Goal: Task Accomplishment & Management: Complete application form

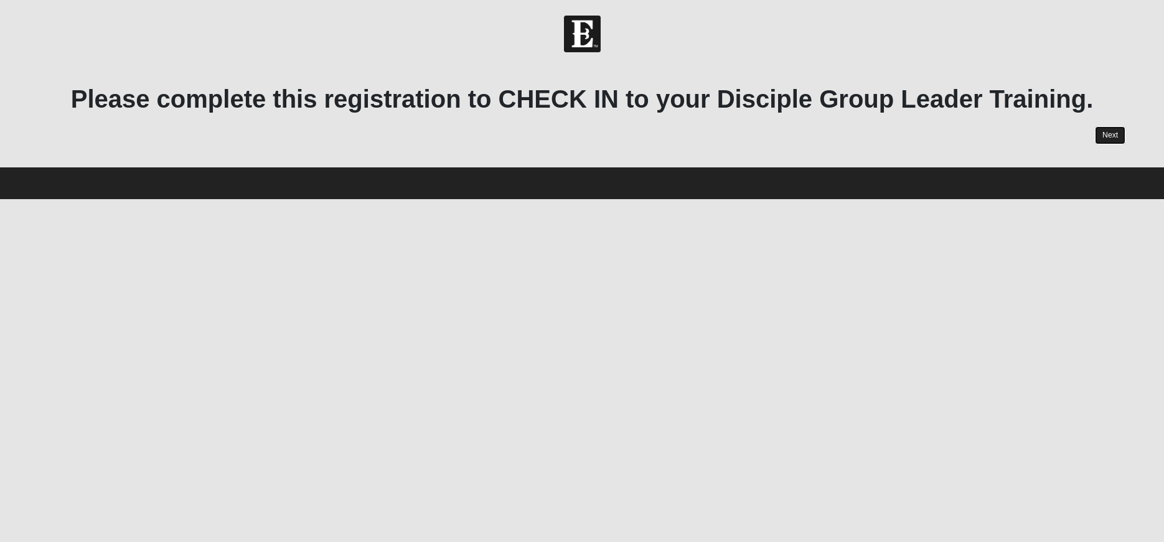
click at [1118, 133] on link "Next" at bounding box center [1110, 135] width 31 height 18
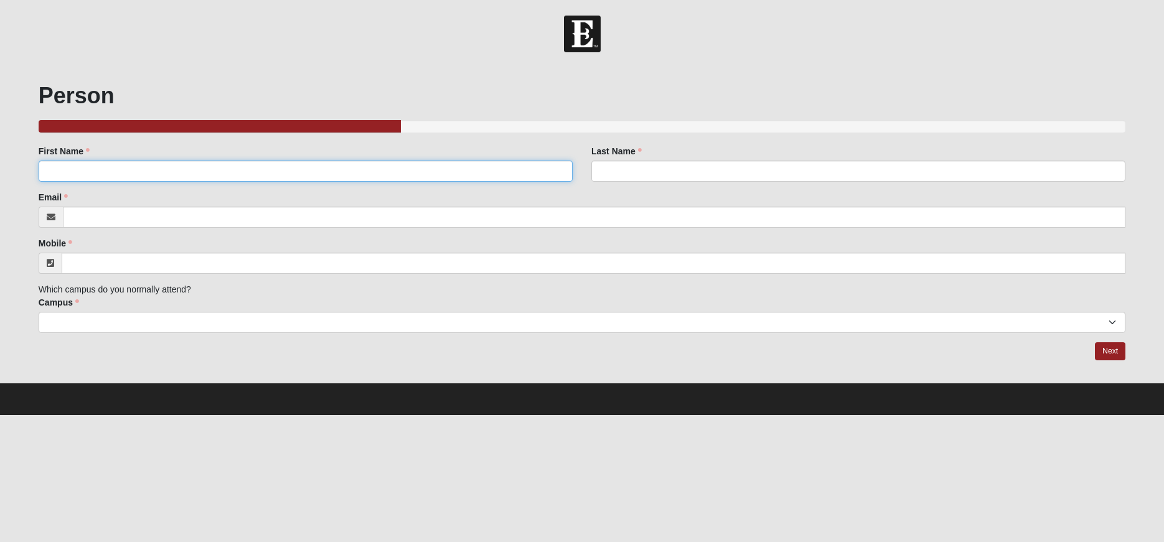
click at [137, 167] on input "First Name" at bounding box center [306, 171] width 534 height 21
type input "[PERSON_NAME]"
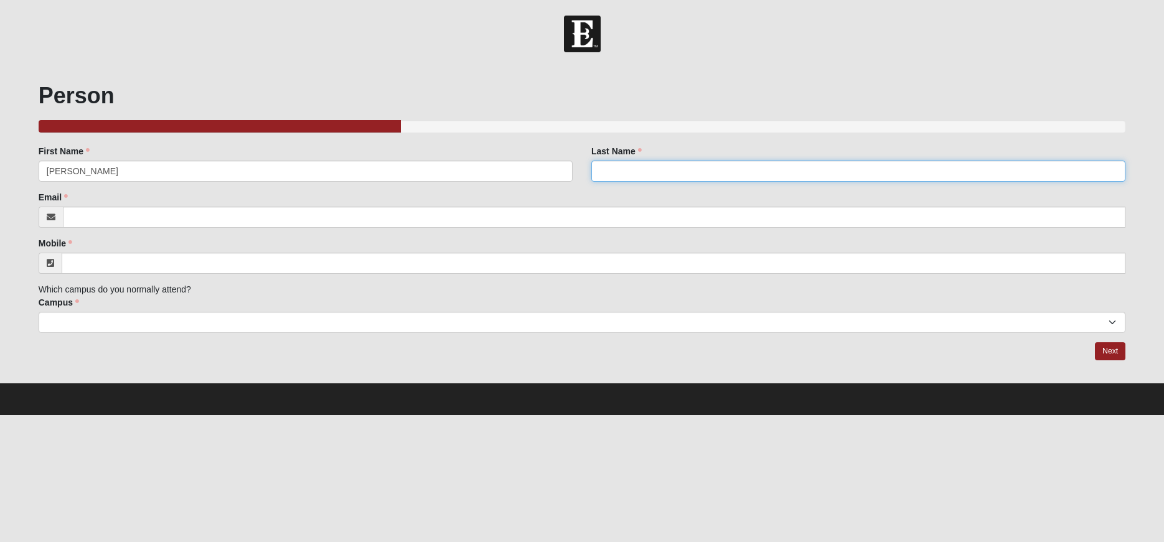
type input "Bueno"
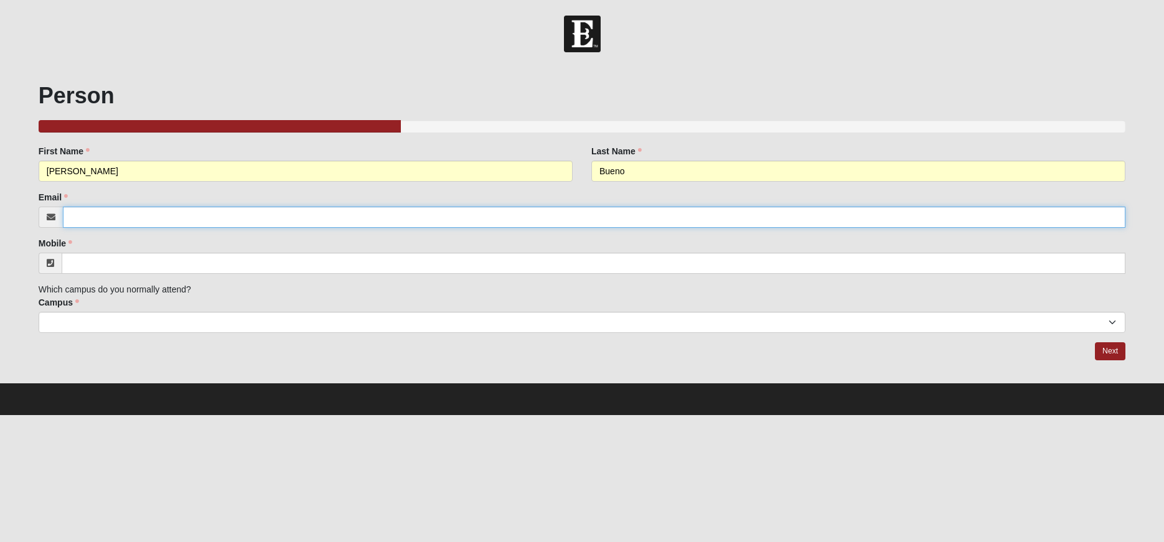
type input "[EMAIL_ADDRESS][DOMAIN_NAME]"
type input "[PHONE_NUMBER]"
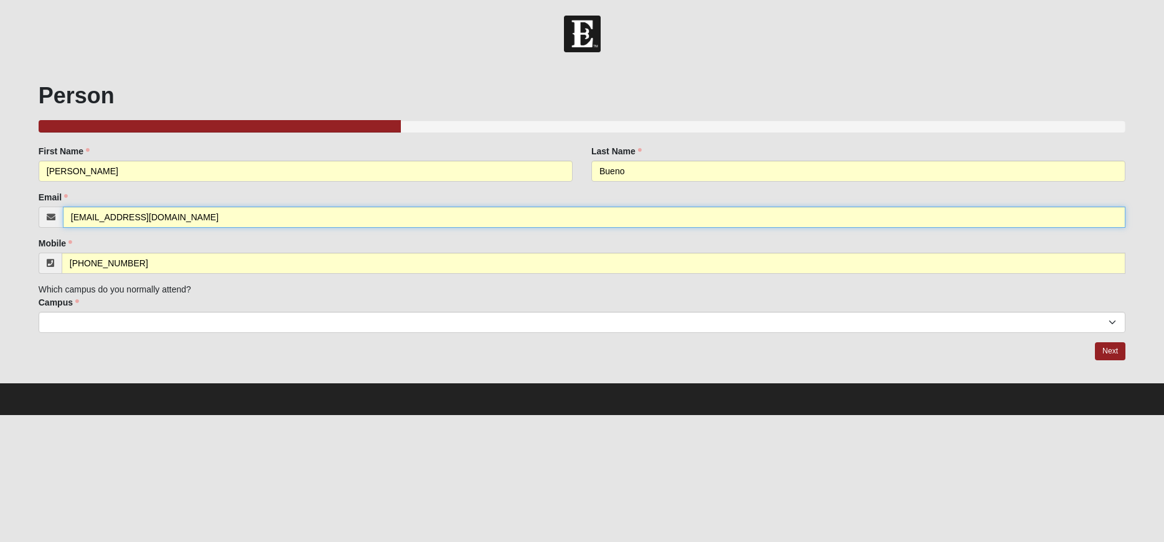
click at [171, 209] on input "[EMAIL_ADDRESS][DOMAIN_NAME]" at bounding box center [594, 217] width 1063 height 21
type input "[PERSON_NAME][EMAIL_ADDRESS][PERSON_NAME][DOMAIN_NAME]"
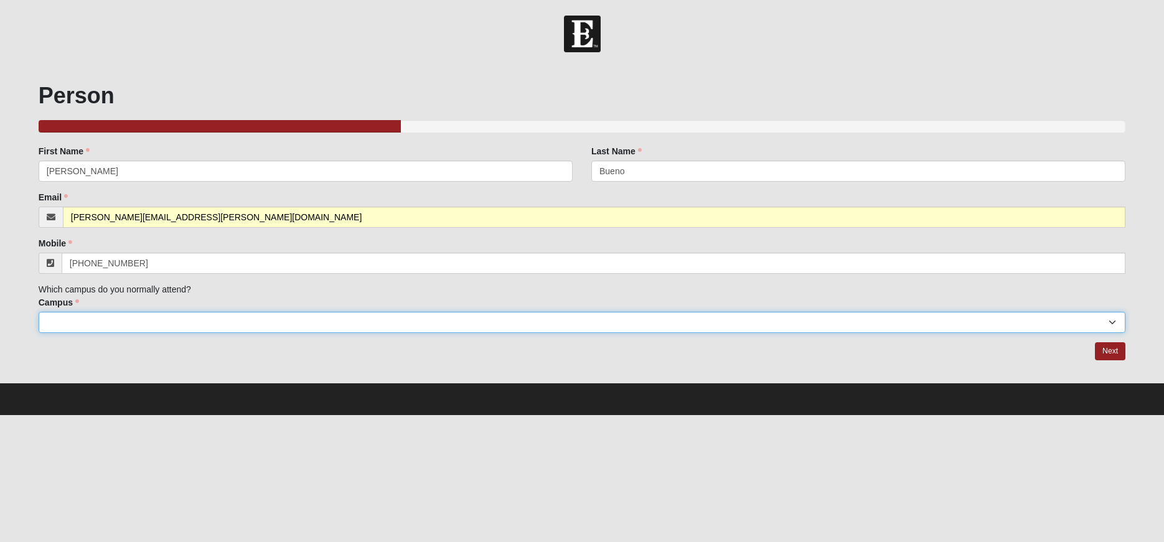
click at [39, 312] on select "Arlington Baymeadows Eleven22 Online [PERSON_NAME][GEOGRAPHIC_DATA] Jesup [GEOG…" at bounding box center [583, 322] width 1088 height 21
select select "3"
click option "San Pablo" at bounding box center [0, 0] width 0 height 0
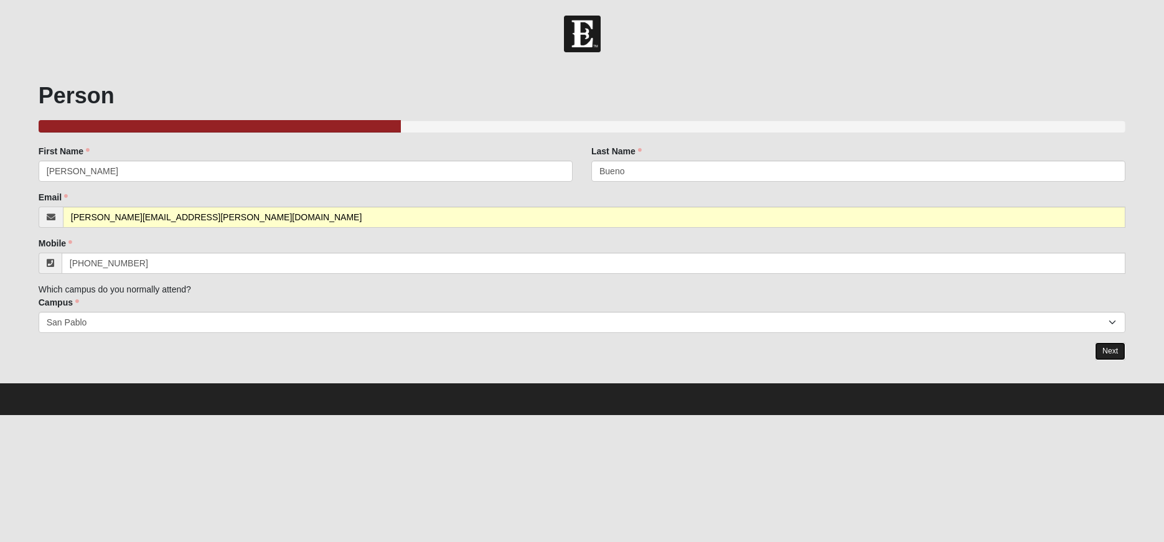
click at [1113, 350] on link "Next" at bounding box center [1110, 351] width 31 height 18
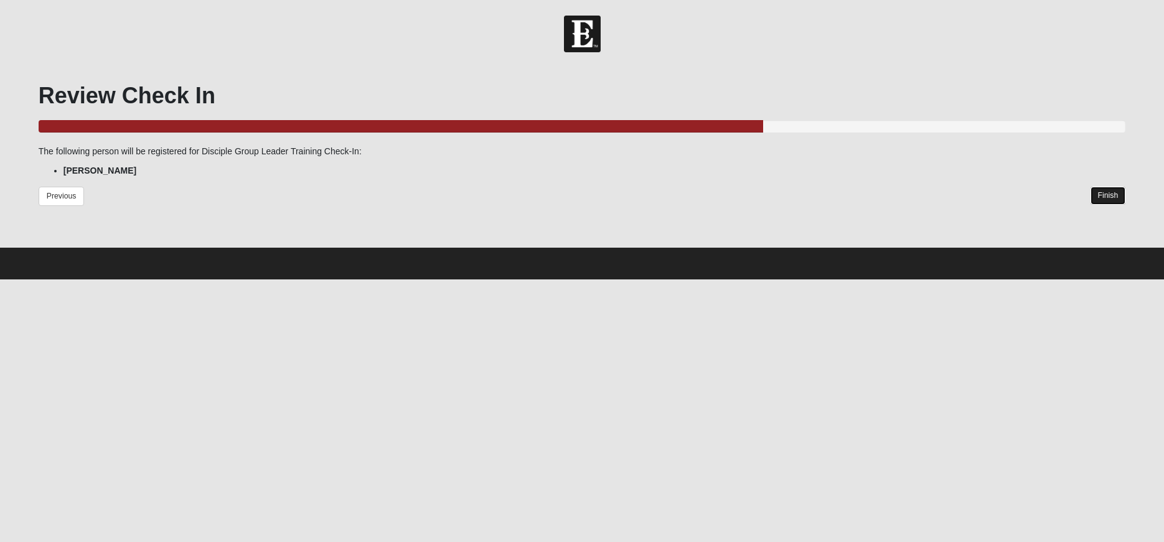
click at [1112, 192] on link "Finish" at bounding box center [1108, 196] width 35 height 18
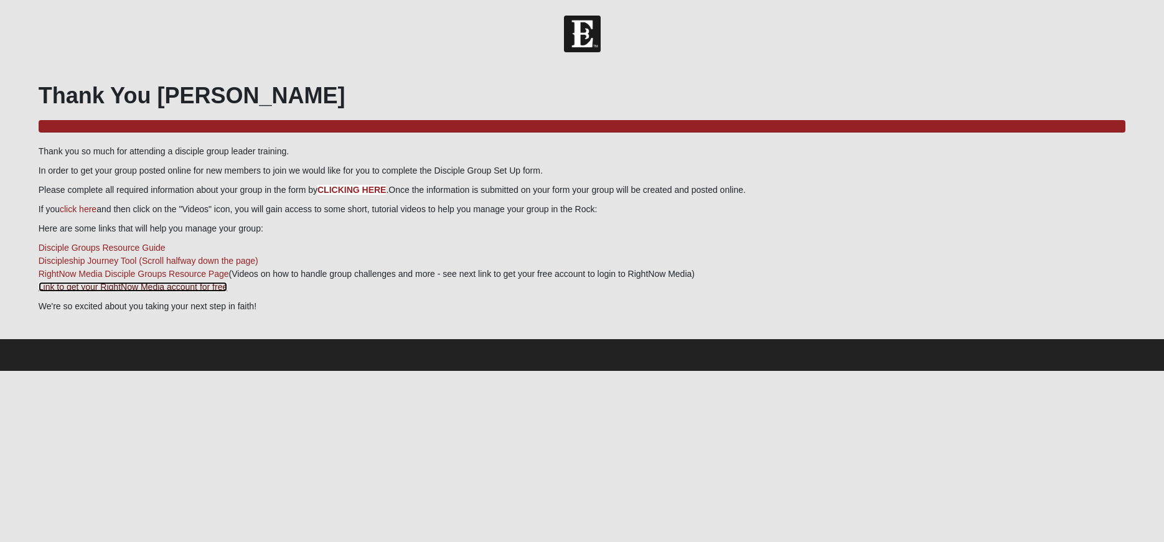
click at [117, 292] on link "Link to get your RightNow Media account for free" at bounding box center [133, 287] width 189 height 10
